Goal: Complete application form: Complete application form

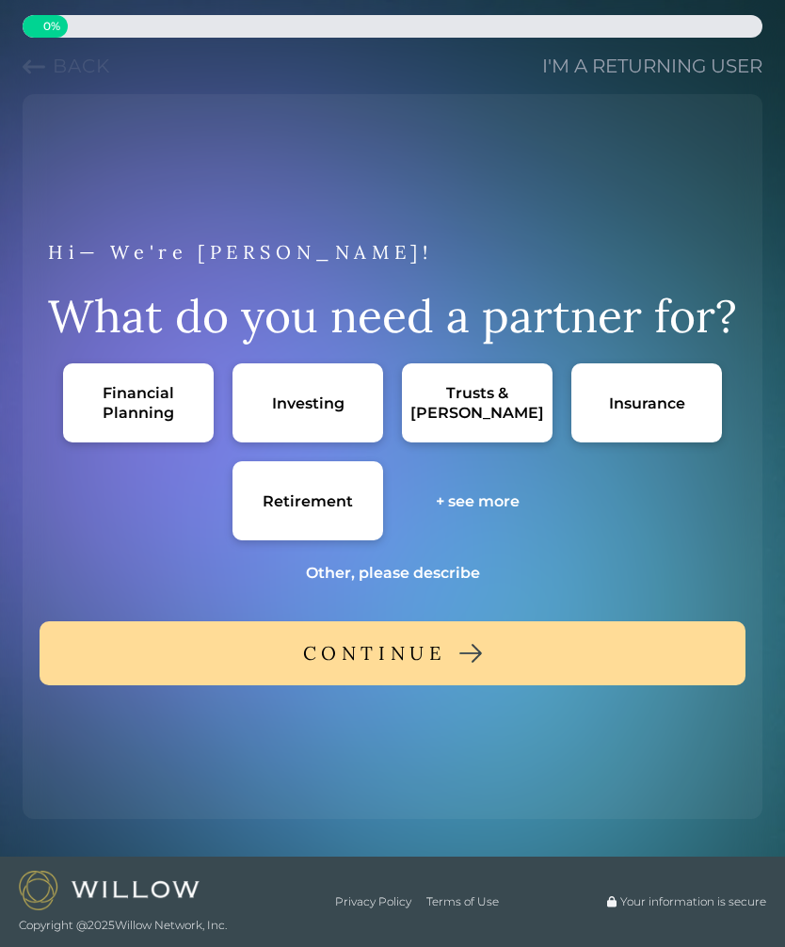
click at [357, 495] on div "Retirement" at bounding box center [307, 500] width 151 height 79
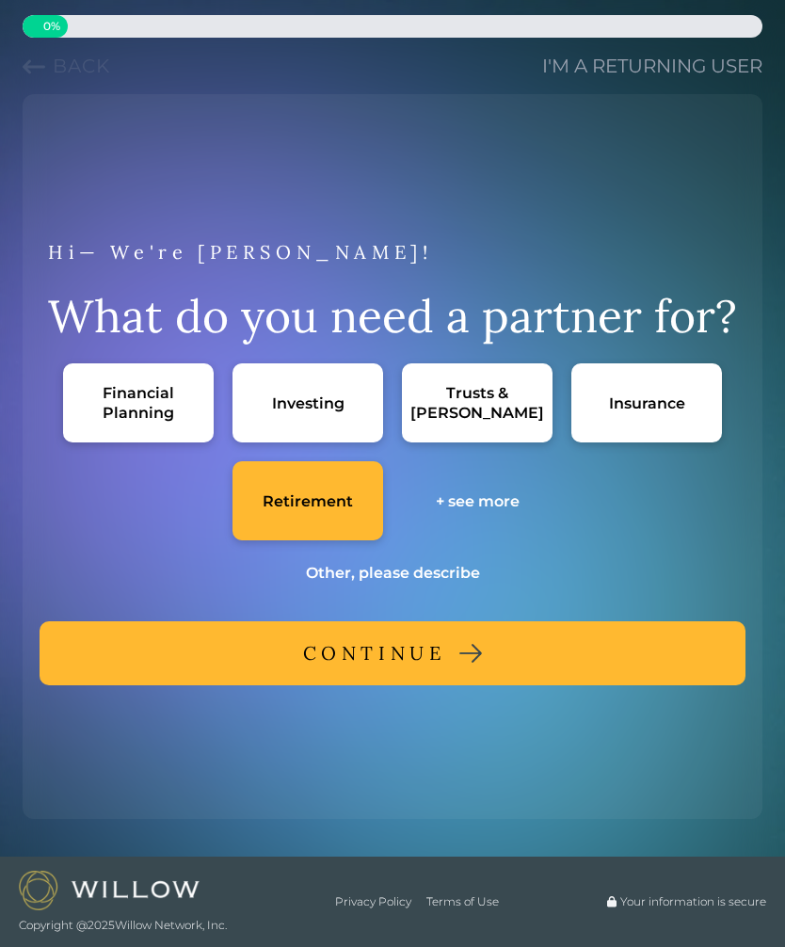
click at [517, 669] on button "CONTINUE" at bounding box center [393, 653] width 706 height 64
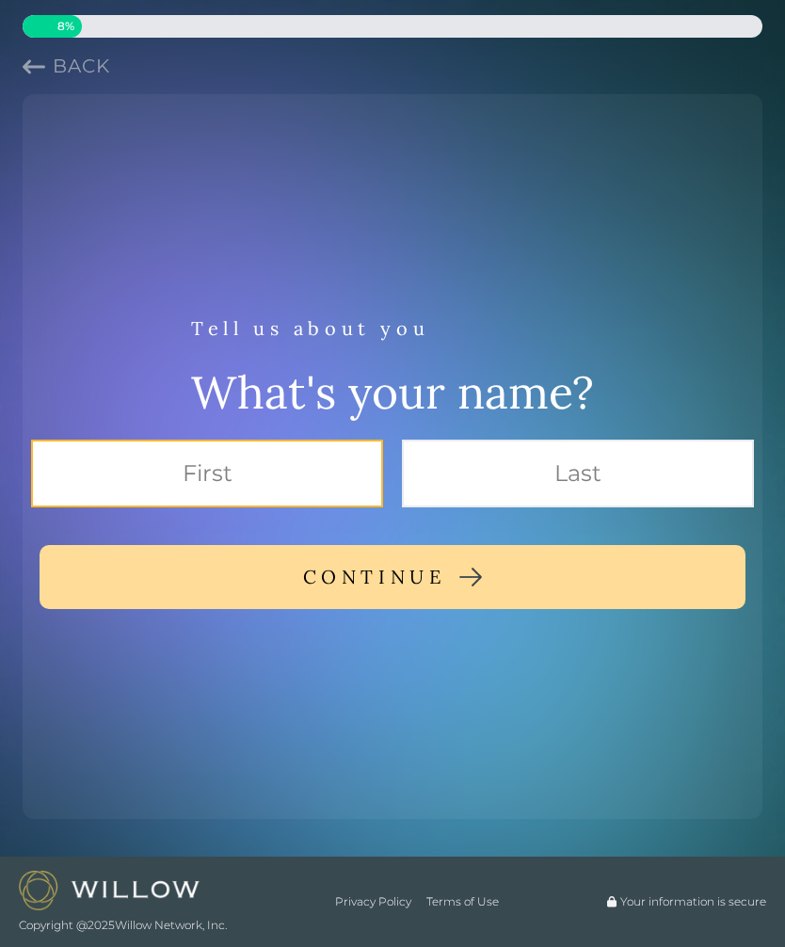
click at [305, 468] on input "text" at bounding box center [207, 473] width 352 height 68
type input "[PERSON_NAME]"
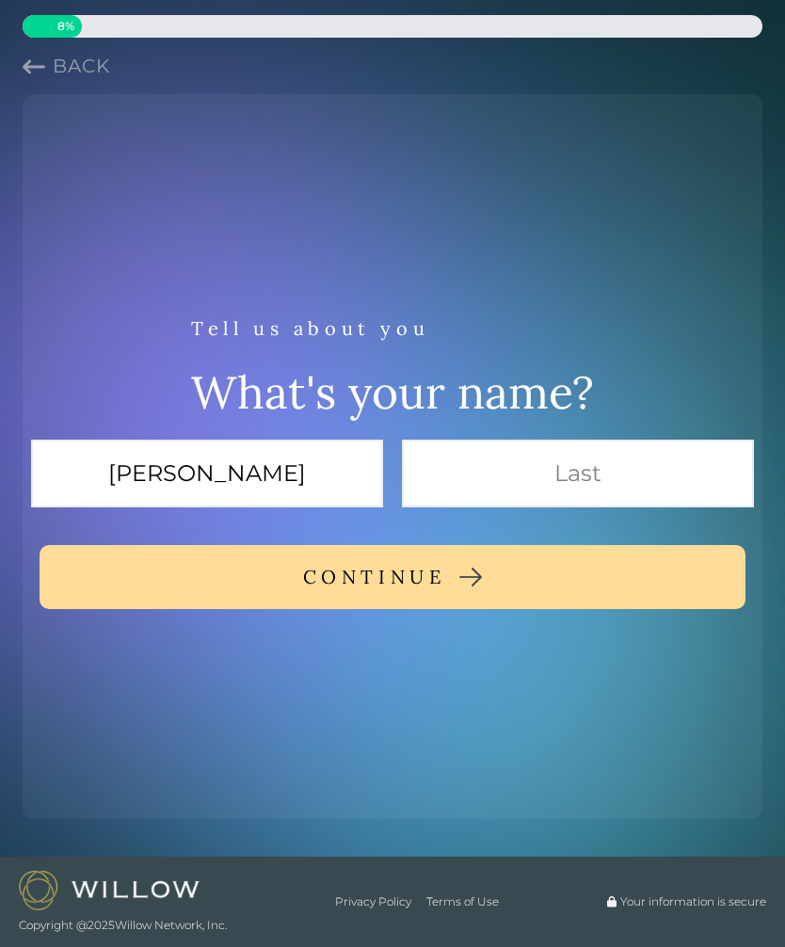
type input "[PERSON_NAME]"
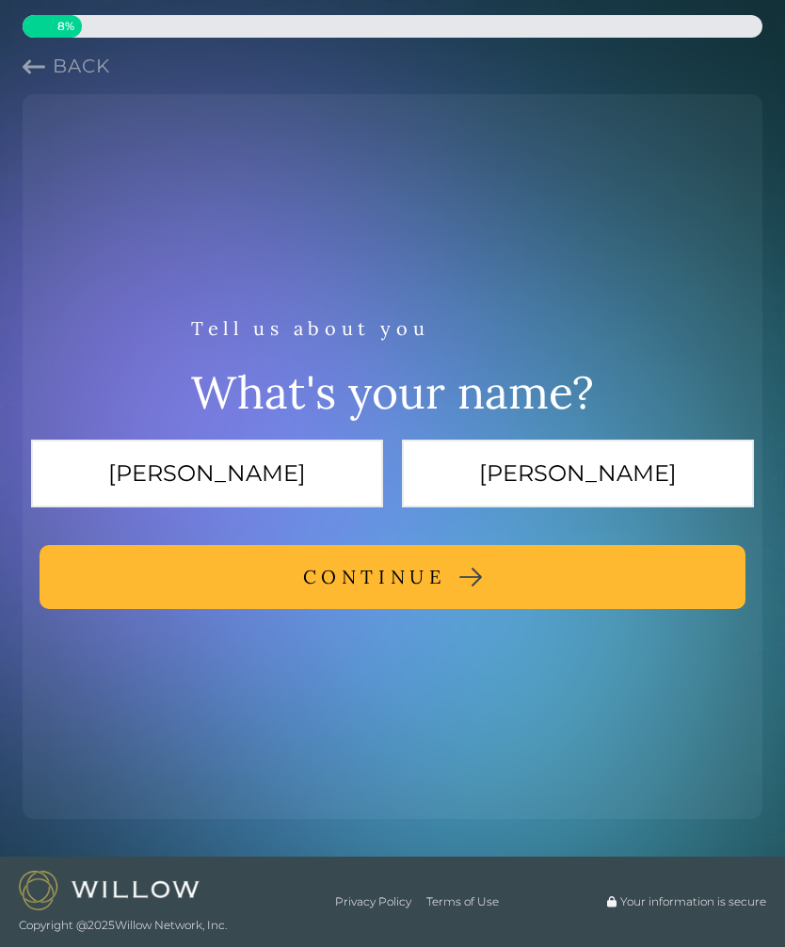
click at [454, 581] on button "CONTINUE" at bounding box center [393, 577] width 706 height 64
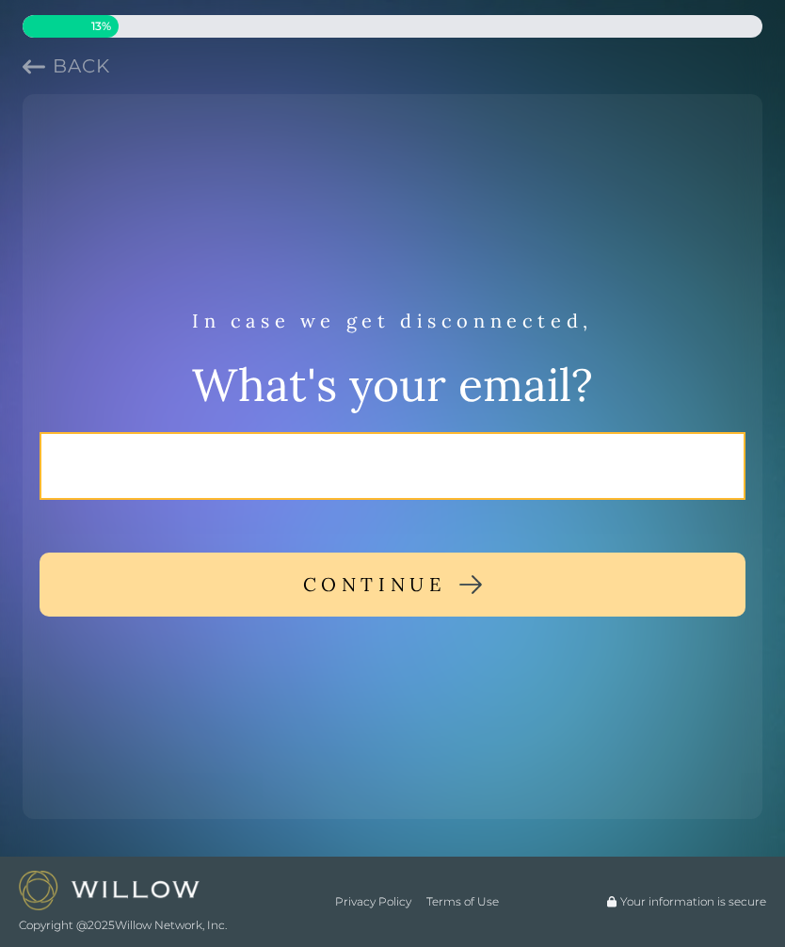
click at [361, 485] on input "email" at bounding box center [393, 466] width 706 height 68
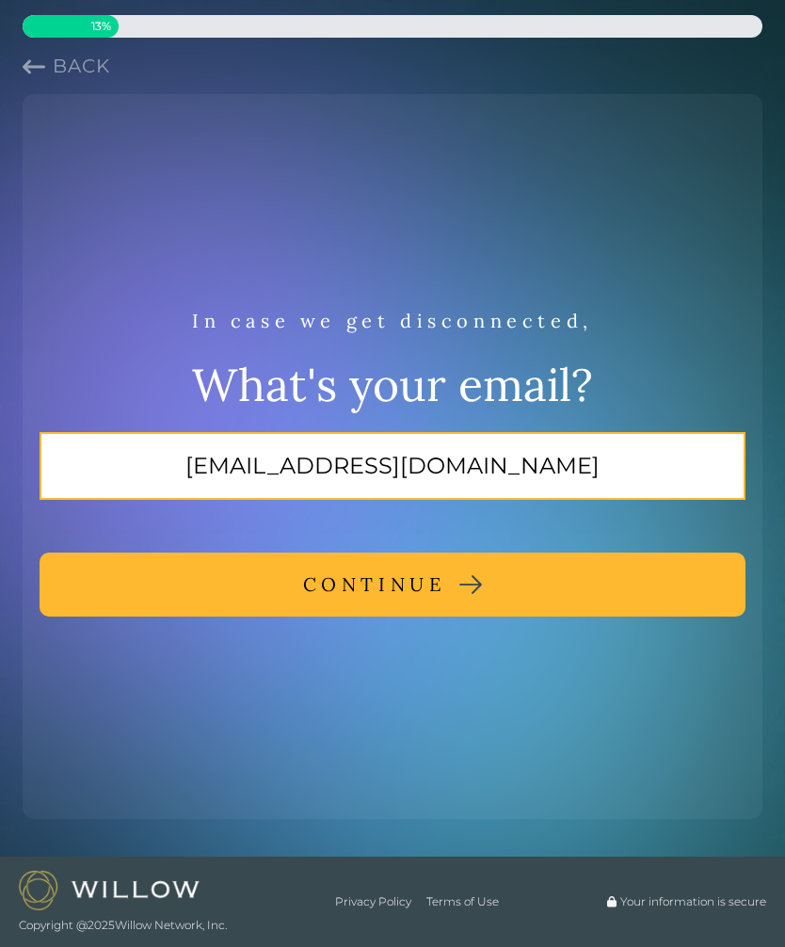
type input "[EMAIL_ADDRESS][DOMAIN_NAME]"
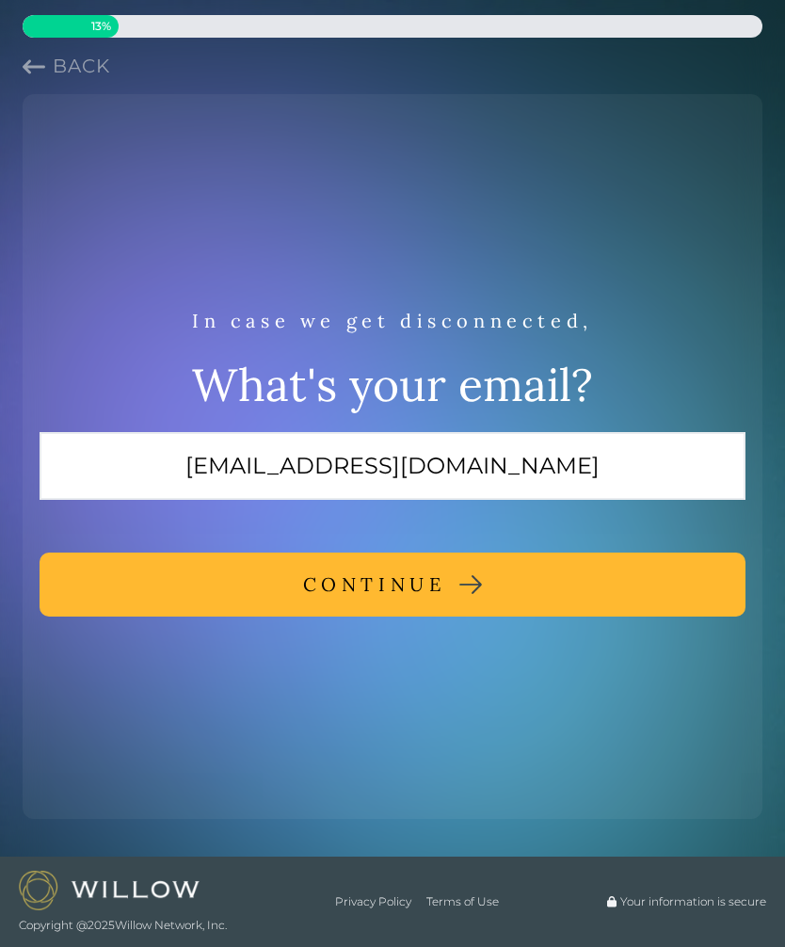
click at [482, 588] on img at bounding box center [470, 584] width 23 height 19
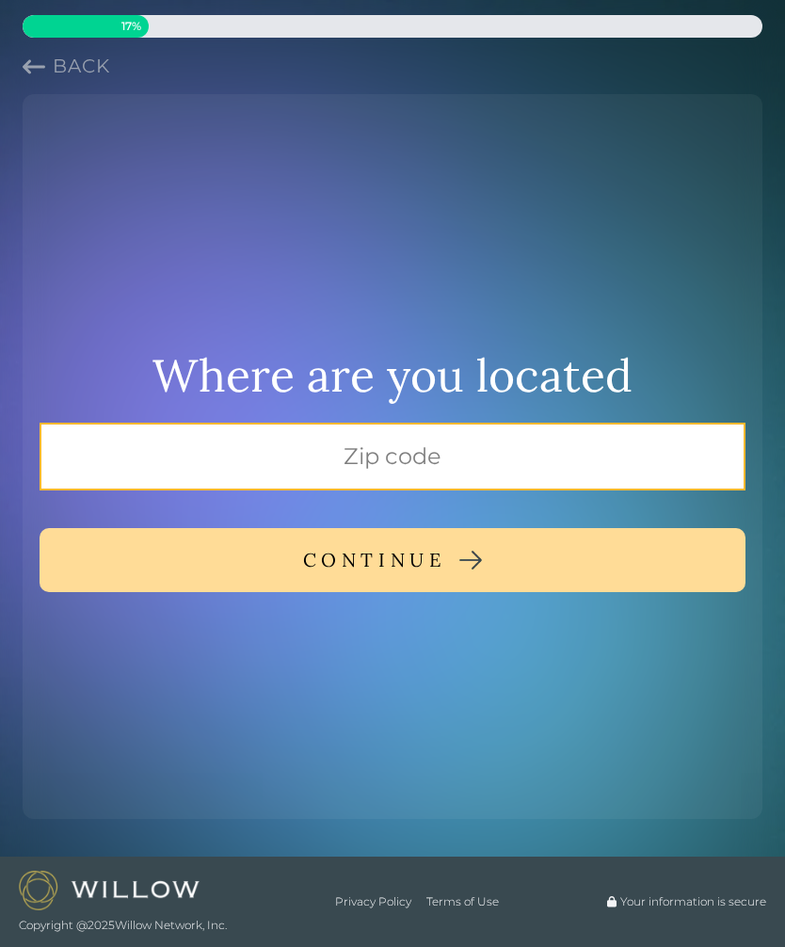
click at [508, 452] on input "text" at bounding box center [393, 456] width 706 height 68
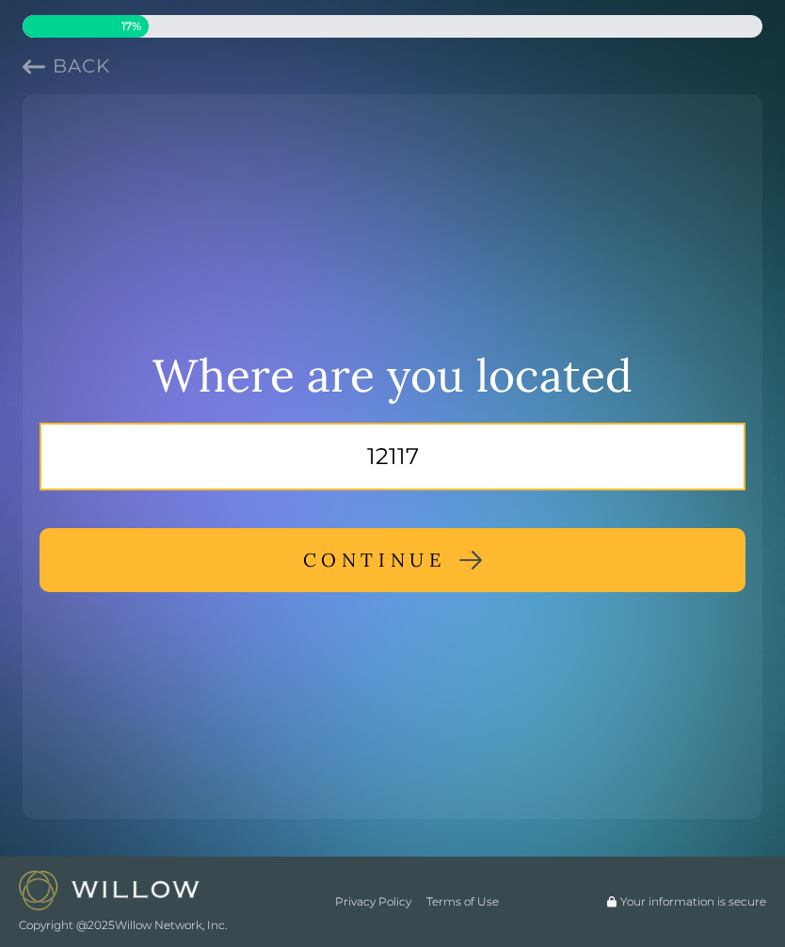
type input "12117"
click at [392, 560] on button "CONTINUE" at bounding box center [393, 560] width 706 height 64
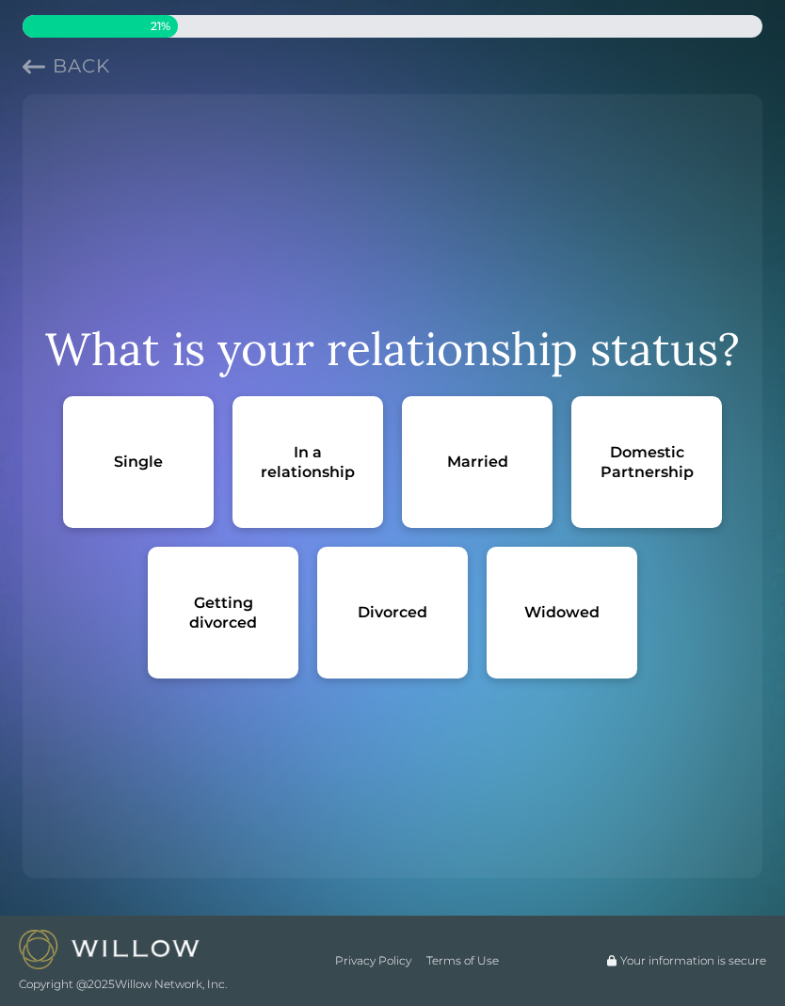
click at [598, 620] on div "Widowed" at bounding box center [561, 612] width 75 height 20
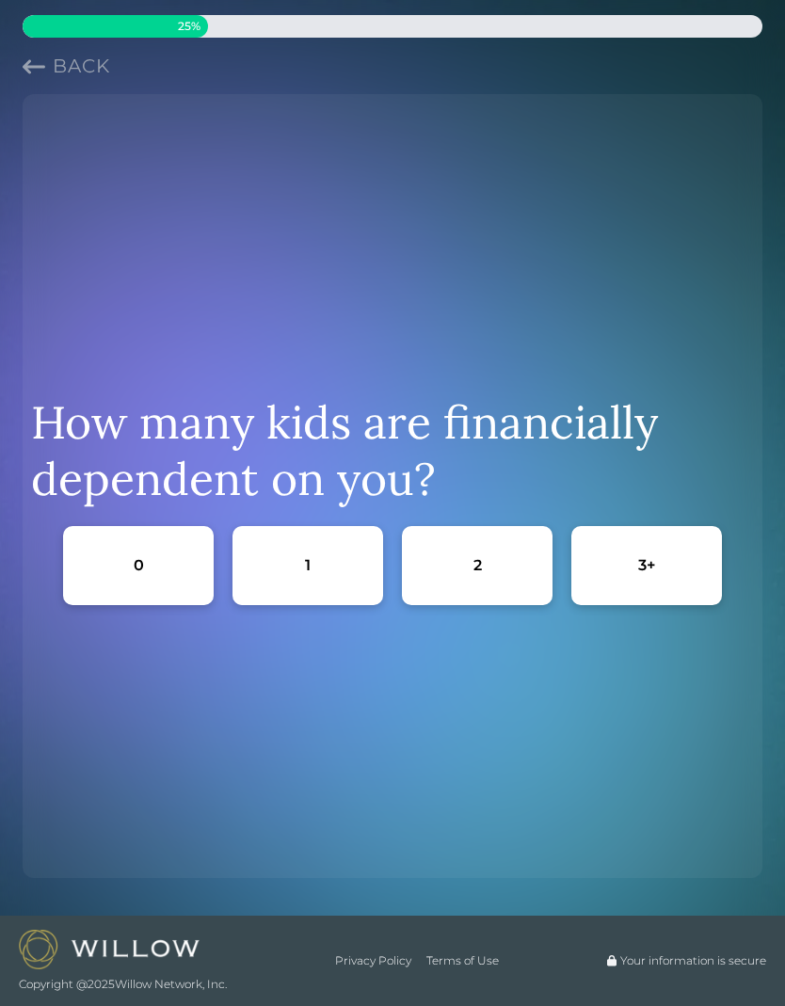
click at [199, 572] on div "0" at bounding box center [138, 565] width 151 height 79
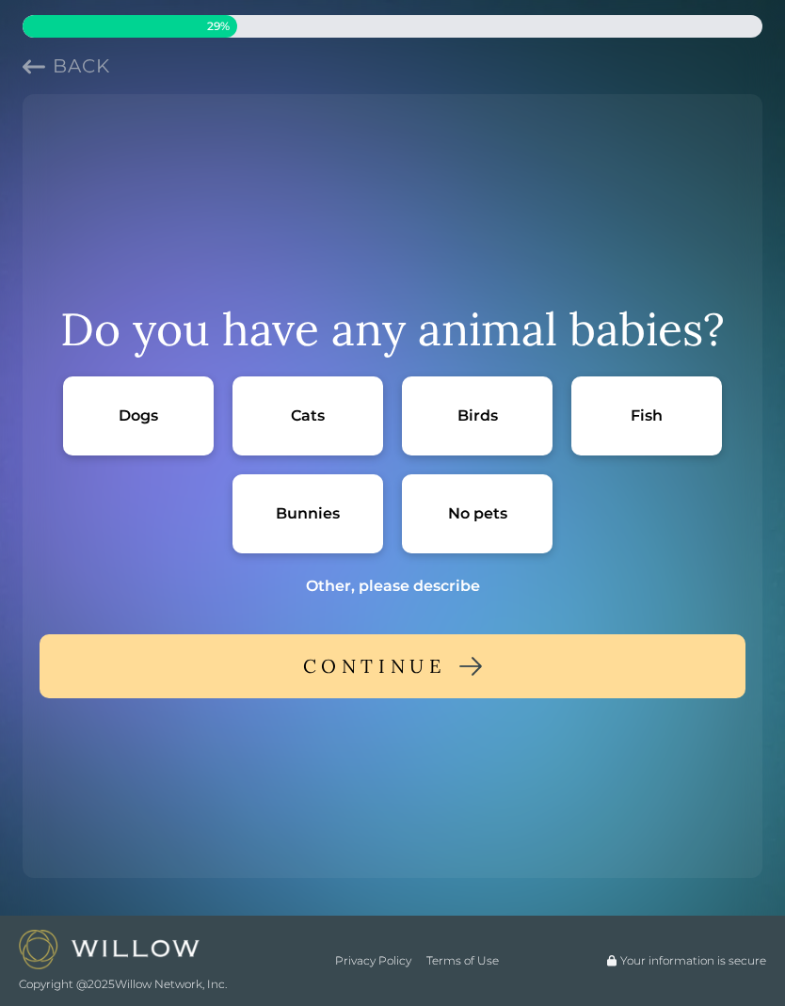
click at [504, 529] on div "No pets" at bounding box center [477, 513] width 151 height 79
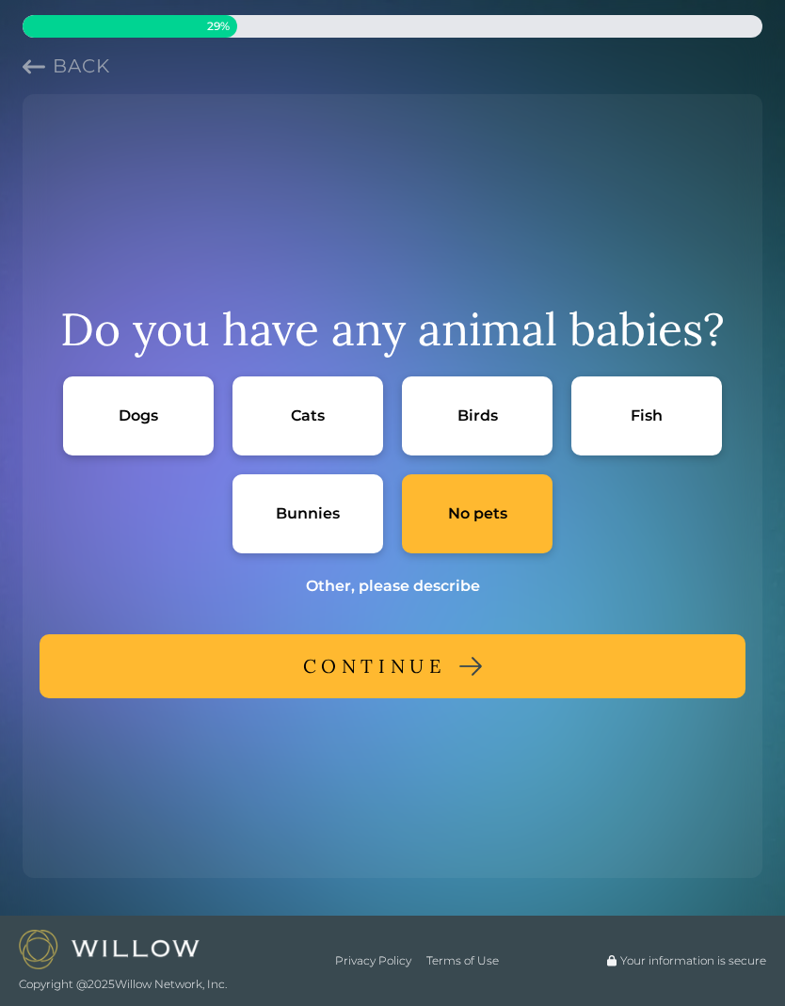
click at [502, 675] on button "CONTINUE" at bounding box center [393, 666] width 706 height 64
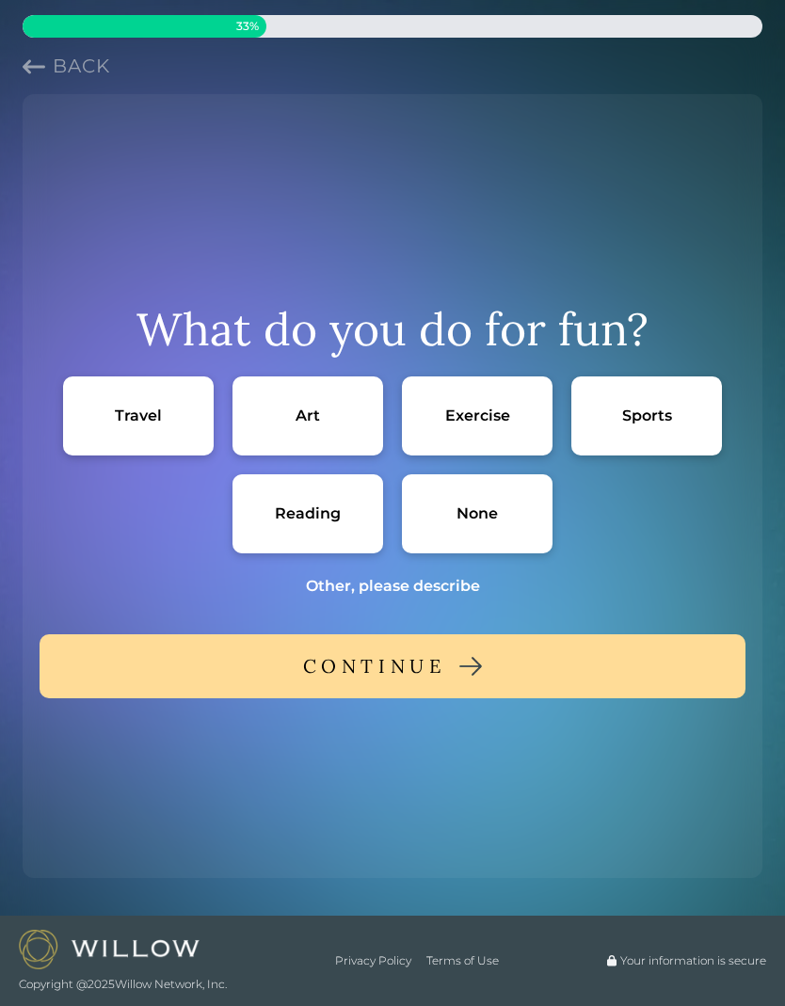
click at [511, 508] on div "None" at bounding box center [477, 513] width 151 height 79
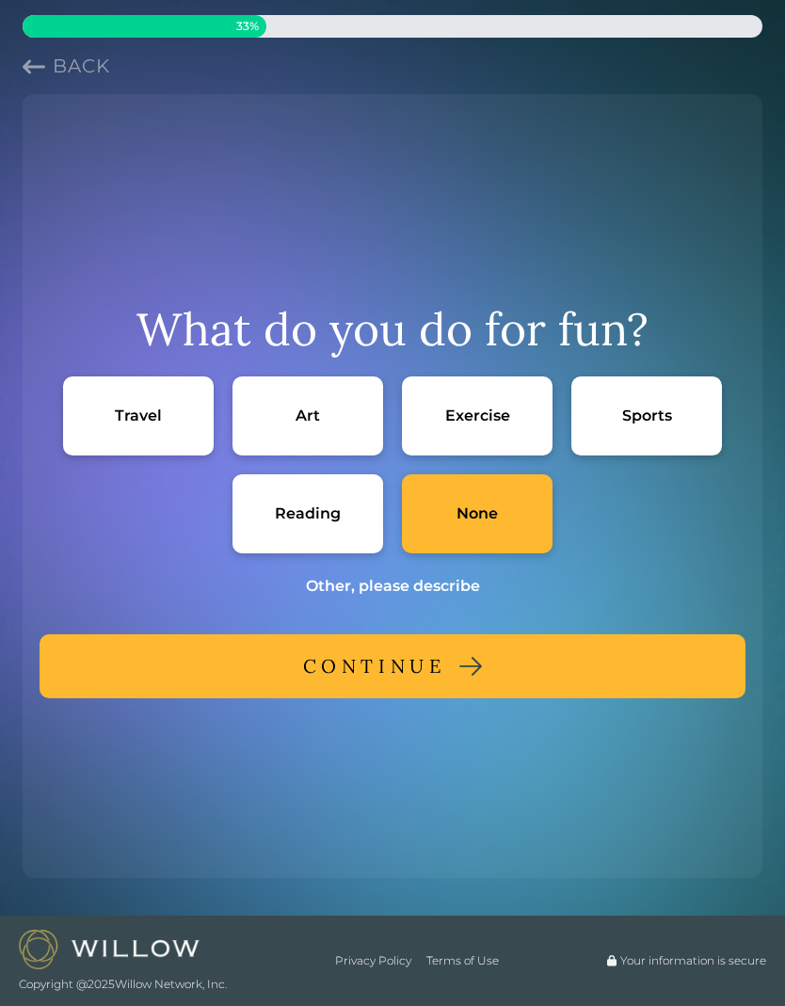
click at [553, 663] on button "CONTINUE" at bounding box center [393, 666] width 706 height 64
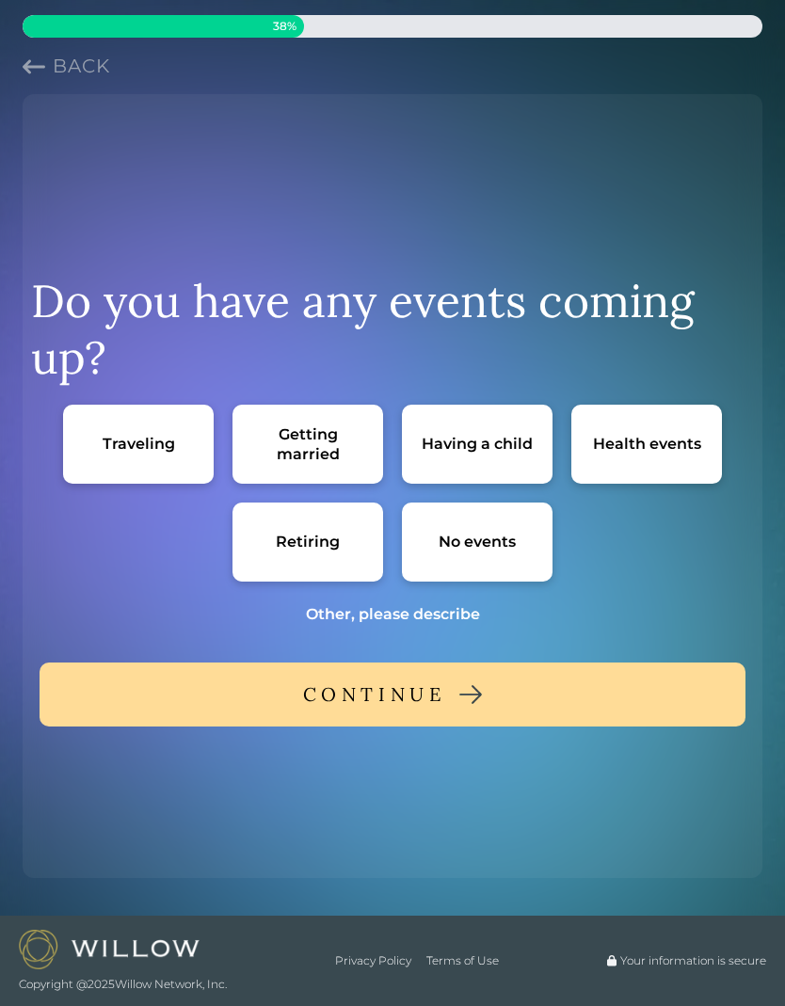
click at [506, 539] on div "No events" at bounding box center [476, 542] width 77 height 20
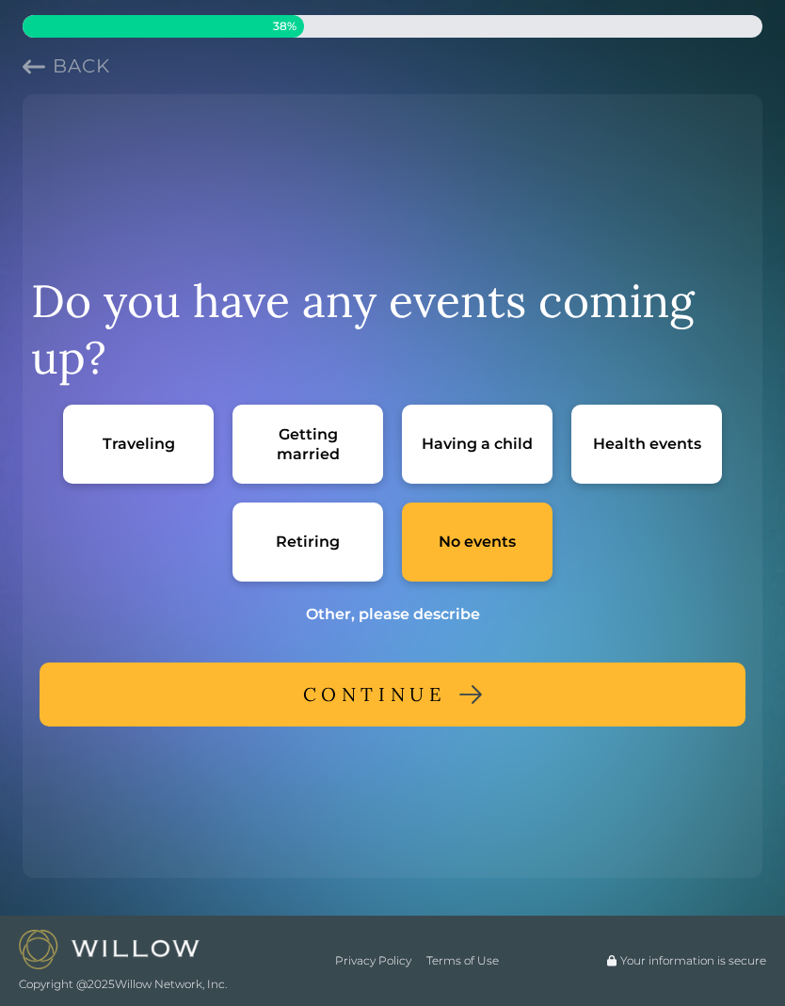
click at [472, 695] on img at bounding box center [470, 694] width 23 height 19
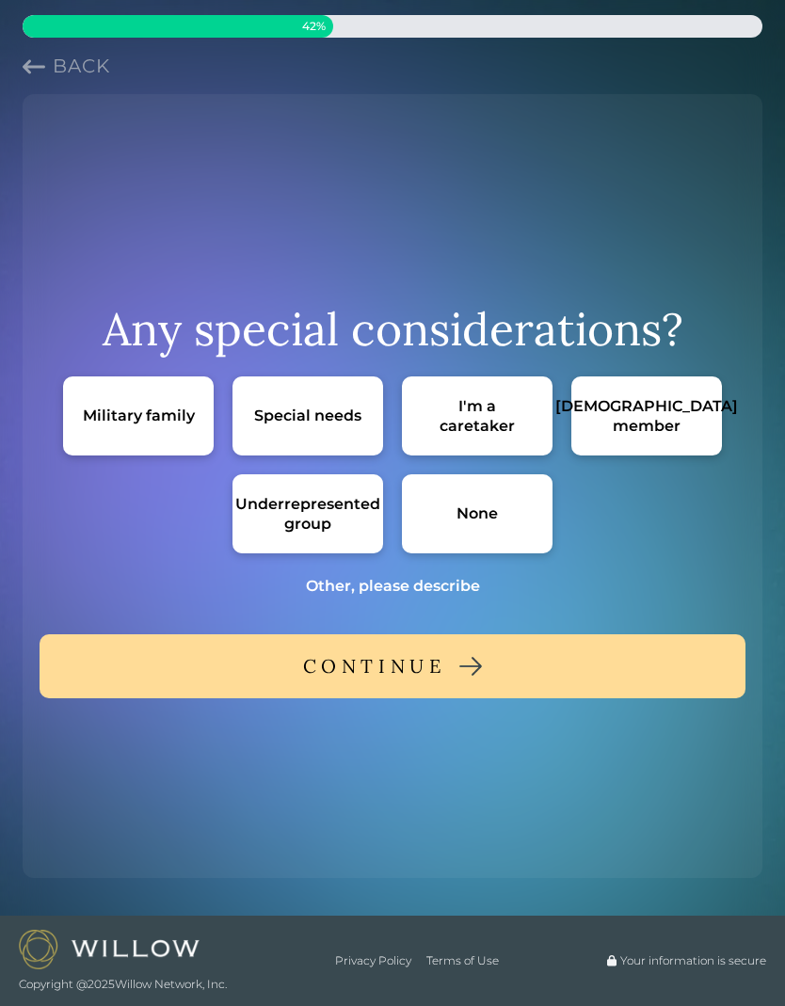
click at [322, 422] on div "Special needs" at bounding box center [307, 416] width 107 height 20
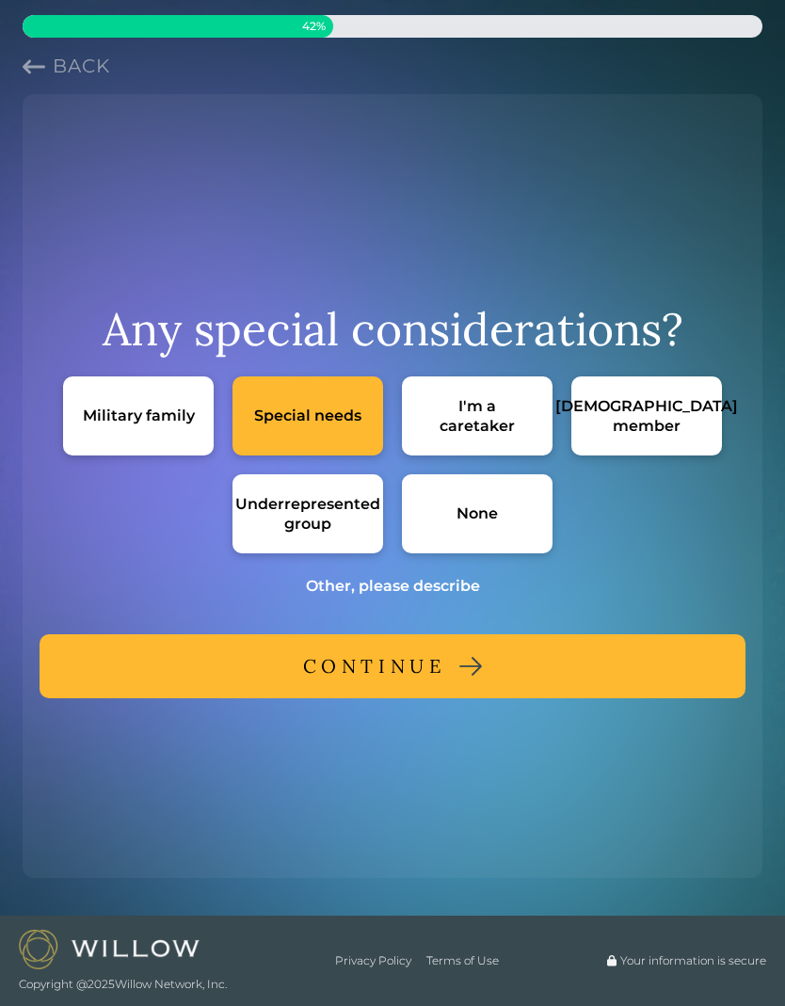
click at [475, 670] on img at bounding box center [470, 666] width 23 height 19
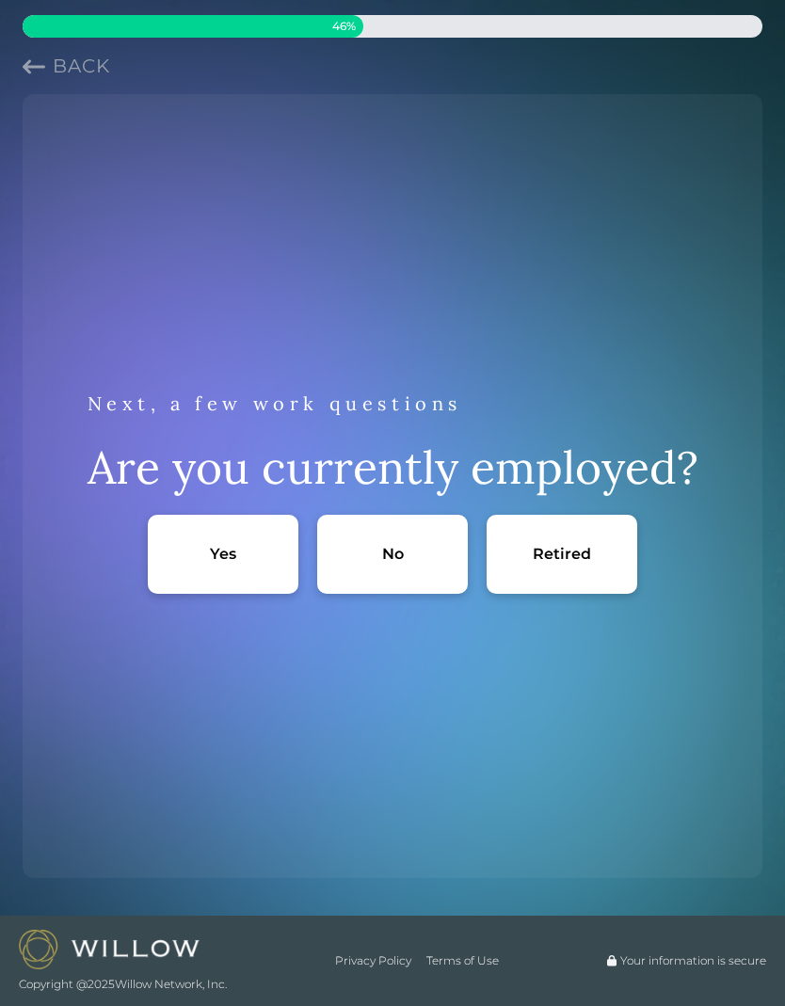
click at [415, 567] on div "No" at bounding box center [392, 554] width 151 height 79
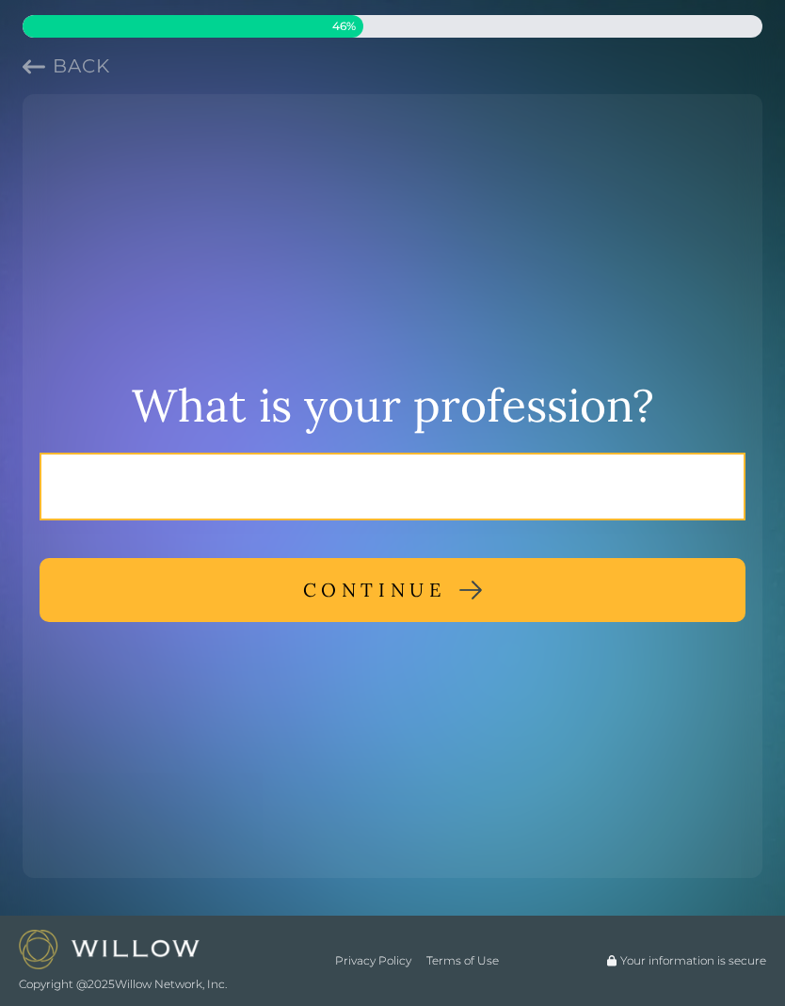
click at [567, 492] on input "text" at bounding box center [393, 487] width 706 height 68
type input "Retired"
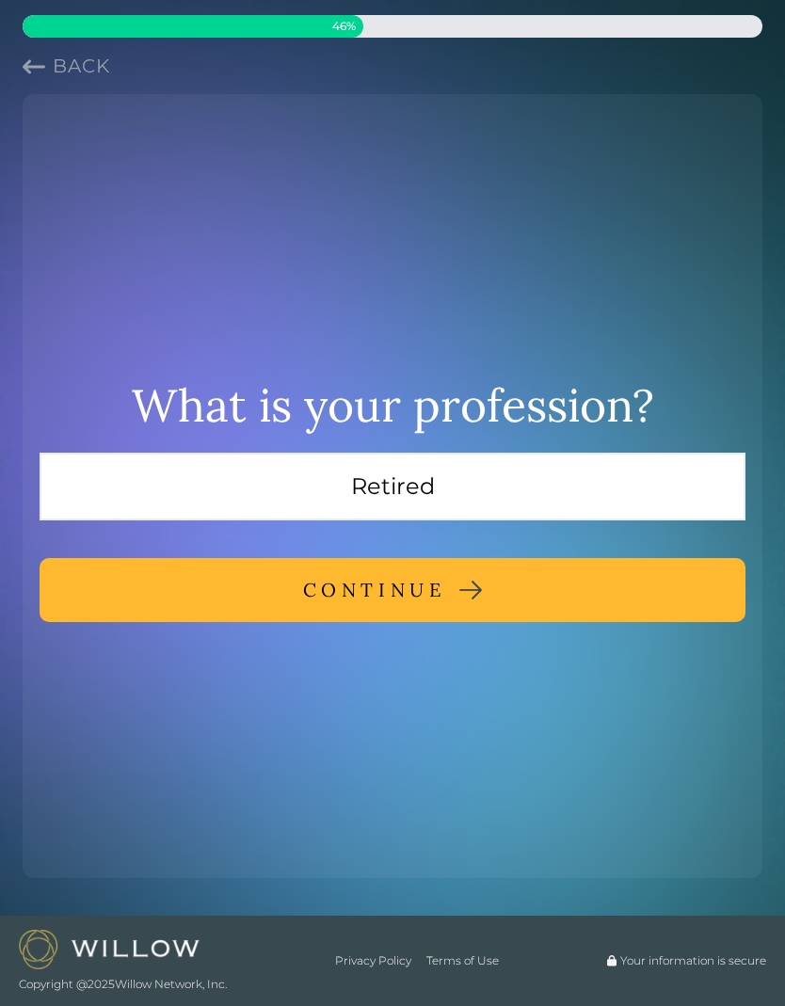
click at [519, 594] on button "CONTINUE" at bounding box center [393, 590] width 706 height 64
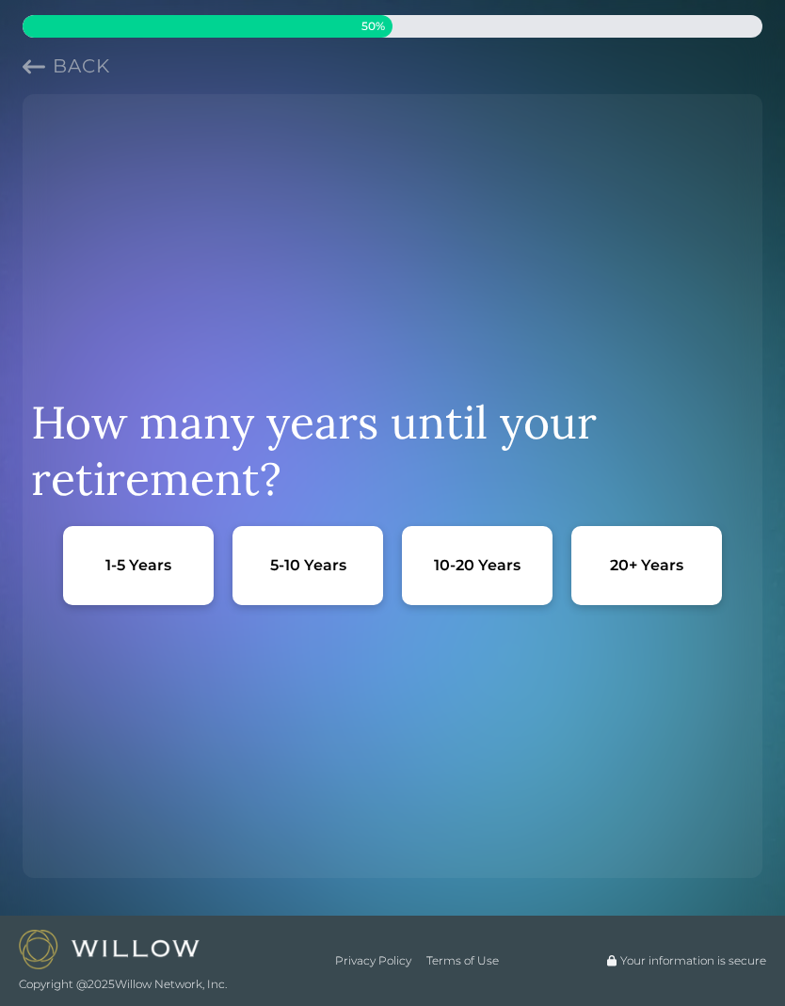
click at [52, 64] on button "Back" at bounding box center [67, 66] width 88 height 26
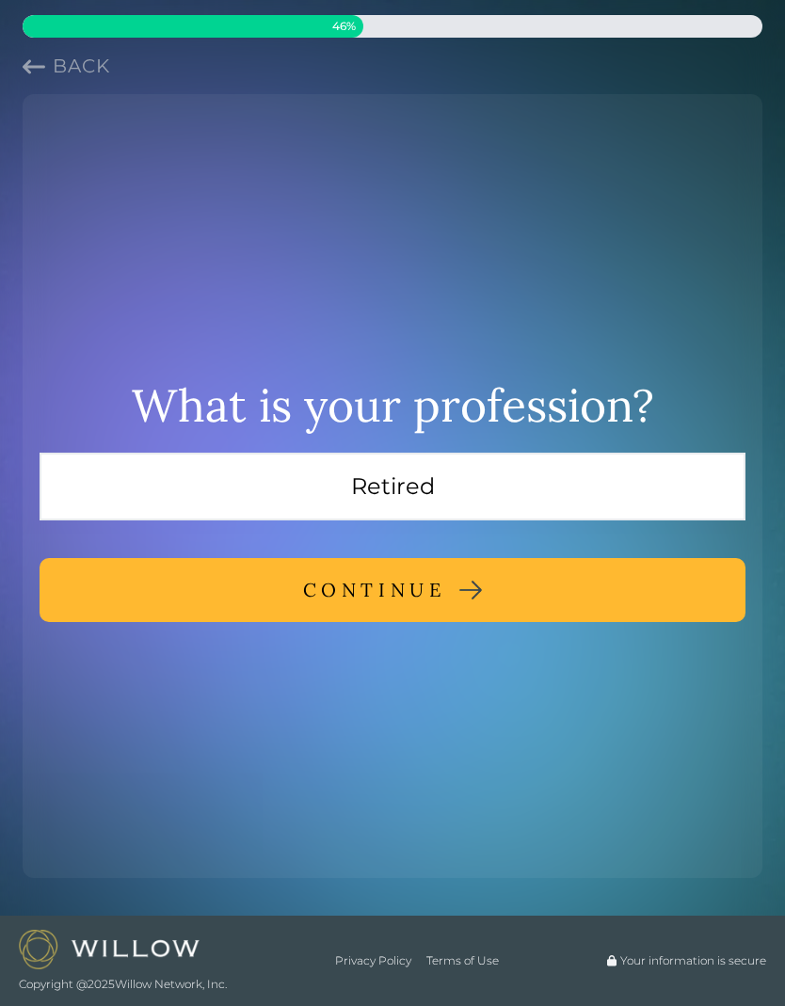
click at [51, 64] on button "Back" at bounding box center [67, 66] width 88 height 26
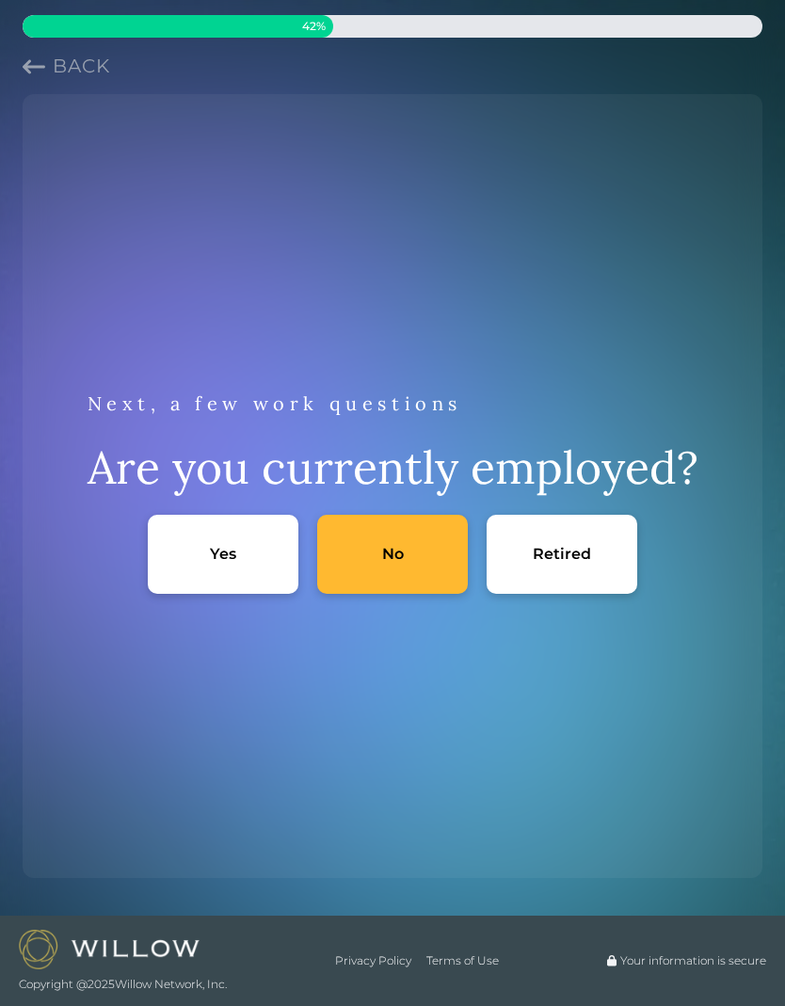
click at [572, 567] on div "Retired" at bounding box center [561, 554] width 151 height 79
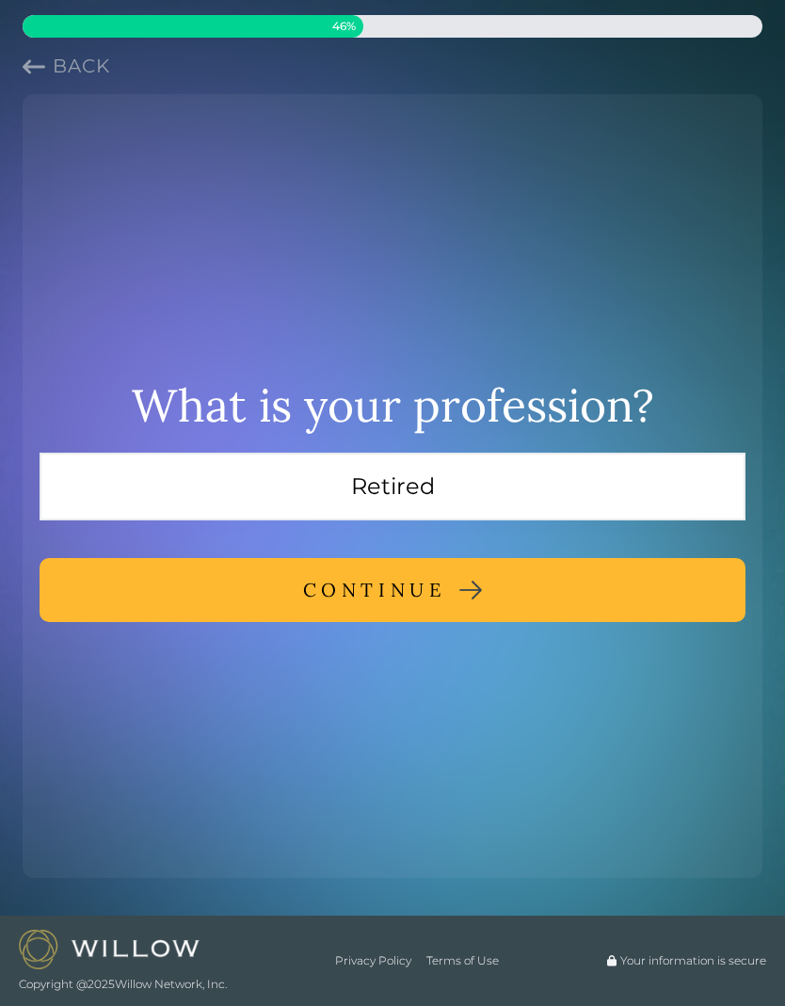
click at [425, 600] on div "CONTINUE" at bounding box center [374, 590] width 143 height 34
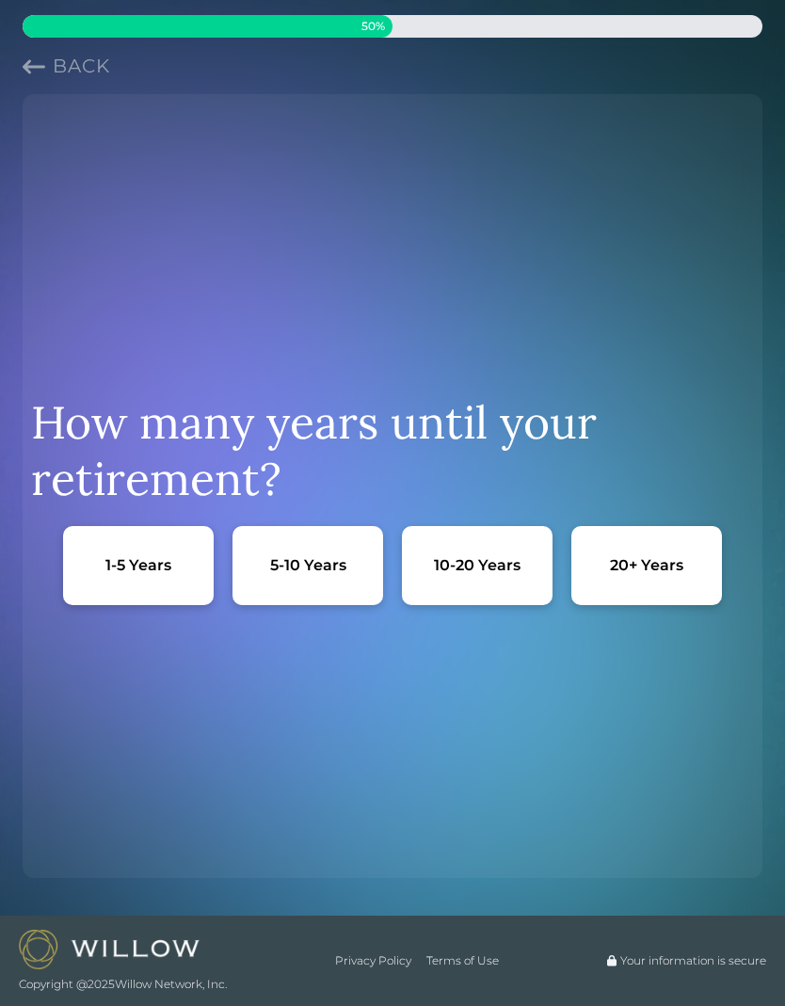
click at [37, 75] on icon "Previous question" at bounding box center [34, 67] width 23 height 23
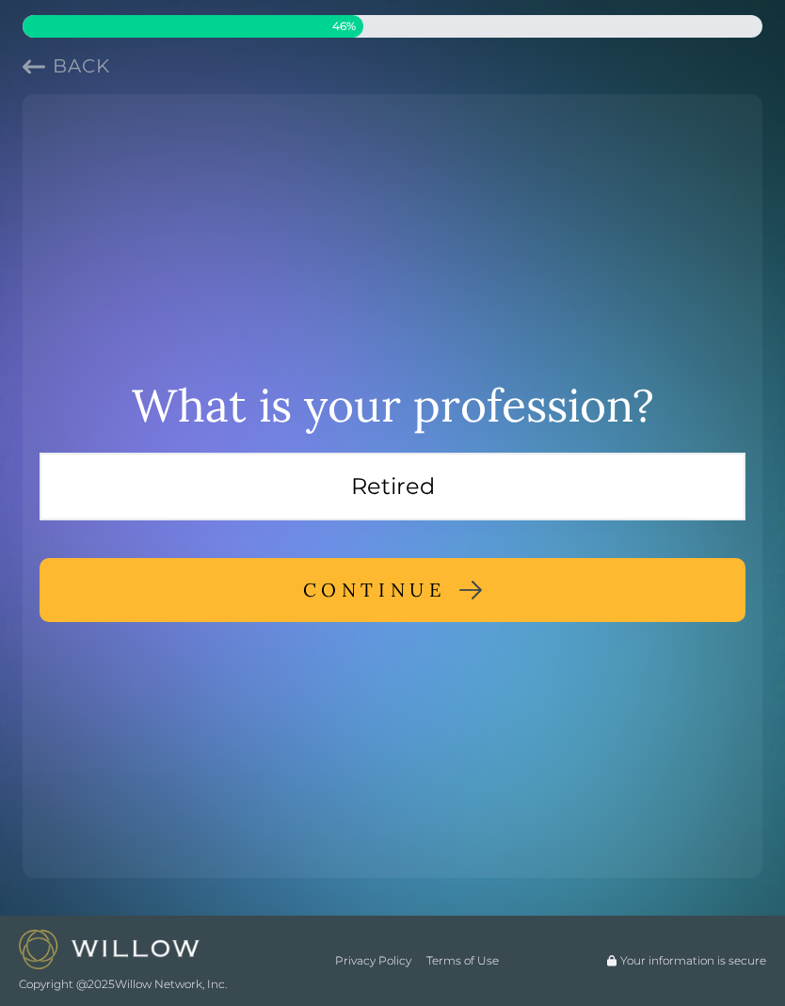
click at [40, 76] on icon "Previous question" at bounding box center [34, 67] width 23 height 23
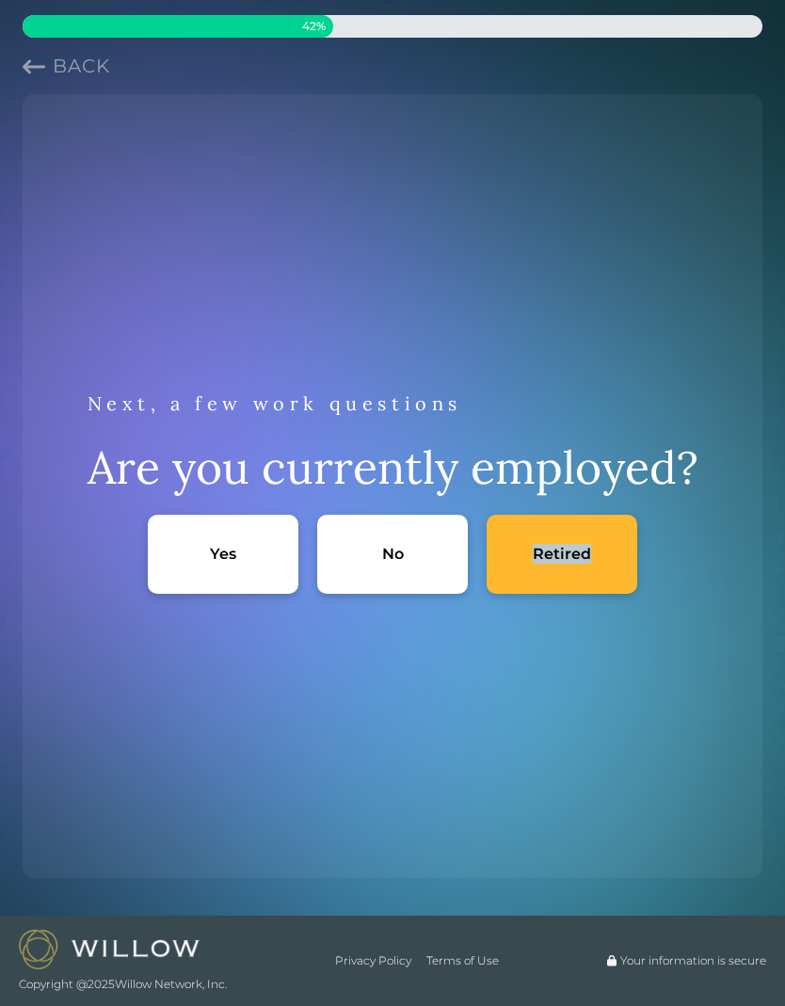
click at [610, 752] on div "Next, a few work questions Are you currently employed? Yes No Retired" at bounding box center [392, 486] width 725 height 754
click at [610, 850] on div "Next, a few work questions Are you currently employed? Yes No Retired" at bounding box center [392, 486] width 725 height 754
